Goal: Navigation & Orientation: Find specific page/section

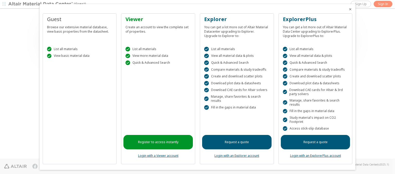
click at [348, 9] on icon "Close" at bounding box center [350, 9] width 4 height 4
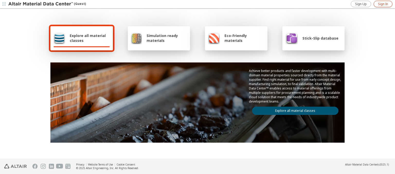
click at [383, 4] on span "Sign In" at bounding box center [383, 4] width 10 height 4
click at [41, 4] on img at bounding box center [41, 4] width 66 height 5
click at [88, 38] on span "Explore all material classes" at bounding box center [90, 38] width 40 height 10
click at [293, 110] on link "Explore all material classes" at bounding box center [295, 111] width 86 height 8
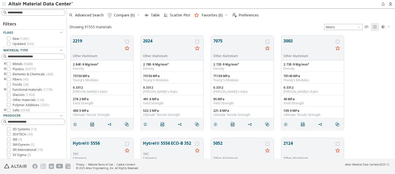
scroll to position [123, 324]
click at [244, 15] on span "Preferences" at bounding box center [249, 15] width 20 height 4
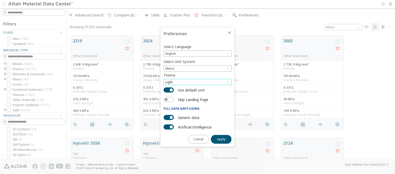
click at [197, 82] on span "Light" at bounding box center [198, 82] width 68 height 6
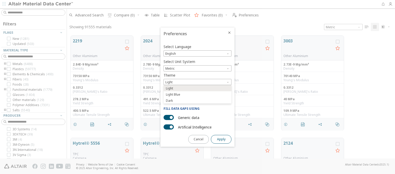
click at [221, 139] on span "Apply" at bounding box center [221, 139] width 8 height 4
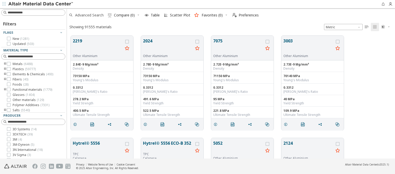
click at [86, 15] on span "Advanced Search" at bounding box center [89, 15] width 29 height 4
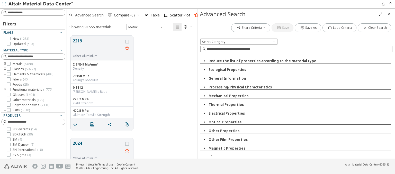
scroll to position [123, 126]
click at [41, 4] on img at bounding box center [41, 4] width 66 height 5
